Goal: Communication & Community: Answer question/provide support

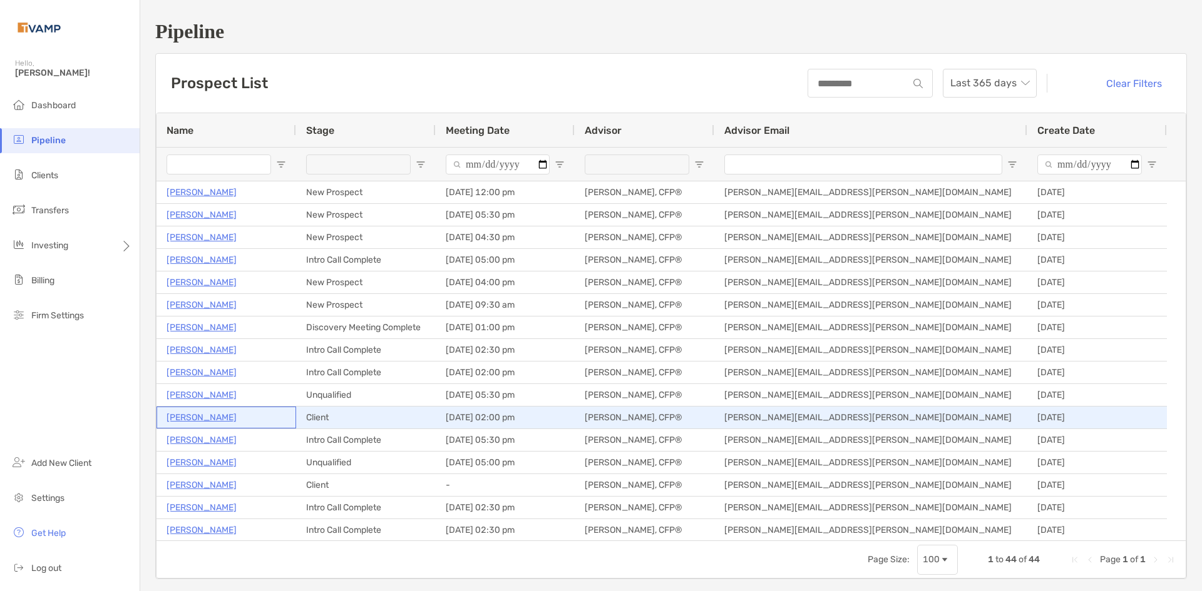
click at [212, 415] on p "Jasmine Tilson" at bounding box center [201, 418] width 70 height 16
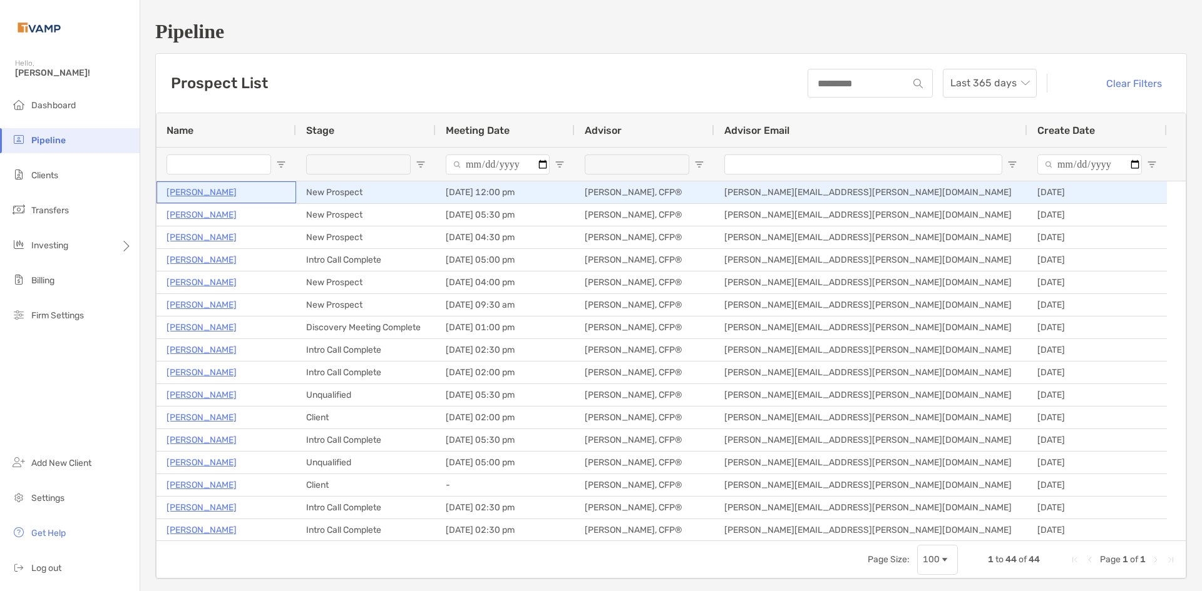
click at [207, 187] on p "[PERSON_NAME]" at bounding box center [201, 193] width 70 height 16
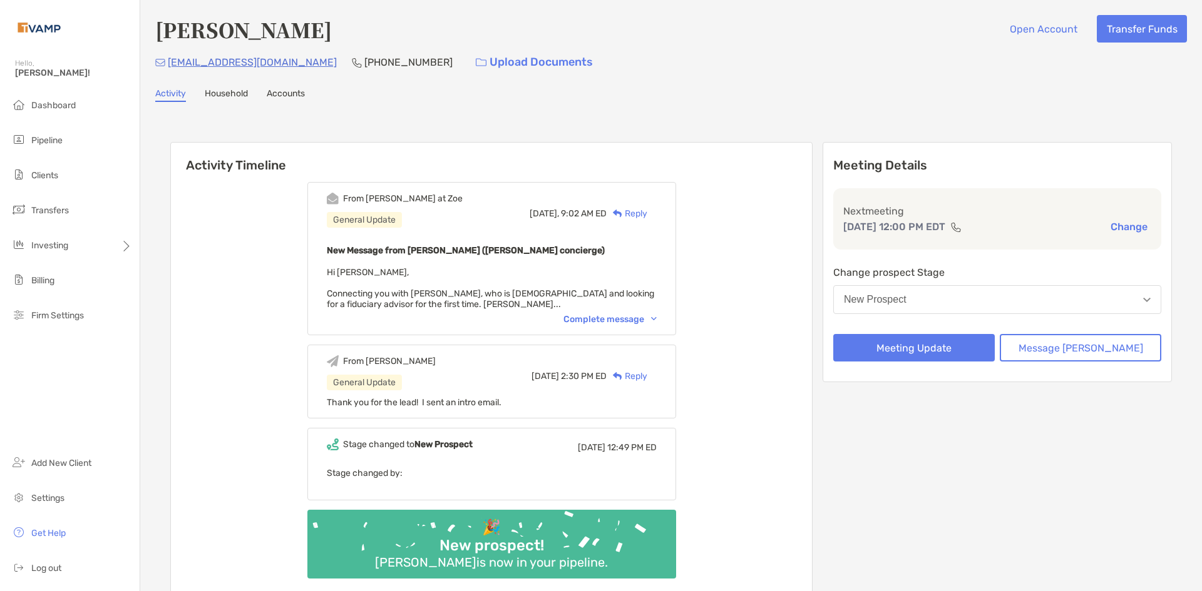
click at [657, 315] on div "Complete message" at bounding box center [609, 319] width 93 height 11
